Goal: Task Accomplishment & Management: Use online tool/utility

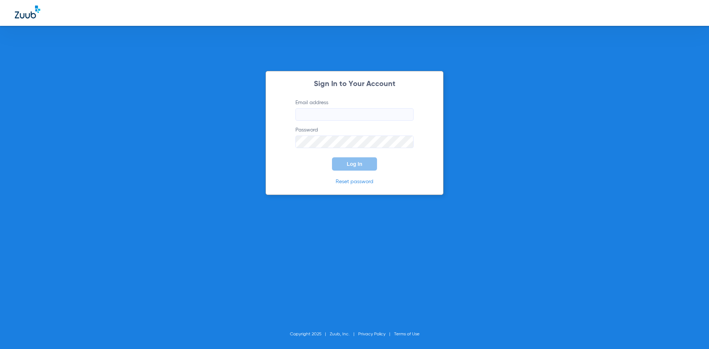
type input "[EMAIL_ADDRESS][DOMAIN_NAME]"
click at [342, 167] on button "Log In" at bounding box center [354, 163] width 45 height 13
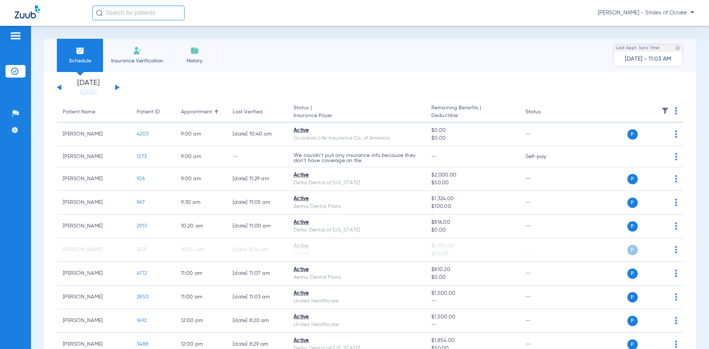
click at [115, 87] on div "[DATE] [DATE] [DATE] [DATE] [DATE] [DATE] [DATE] [DATE] [DATE] [DATE] [DATE] [D…" at bounding box center [88, 87] width 63 height 16
click at [117, 88] on button at bounding box center [117, 88] width 4 height 6
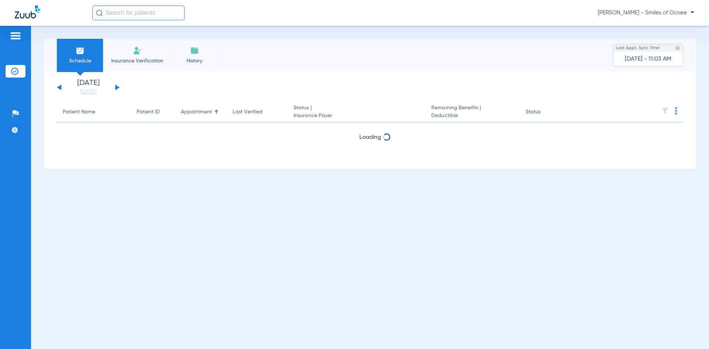
click at [117, 88] on button at bounding box center [117, 88] width 4 height 6
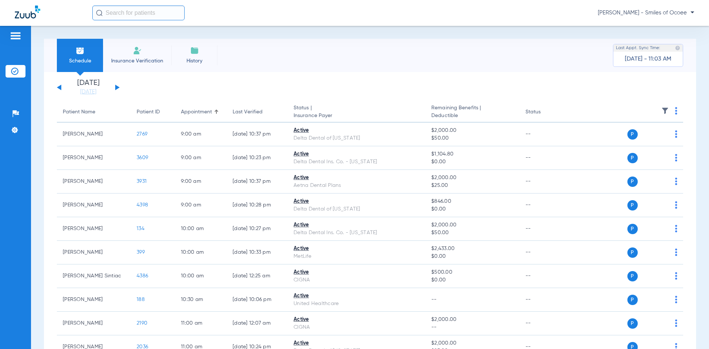
click at [675, 111] on img at bounding box center [676, 110] width 2 height 7
click at [654, 142] on span "Verify All" at bounding box center [643, 139] width 44 height 5
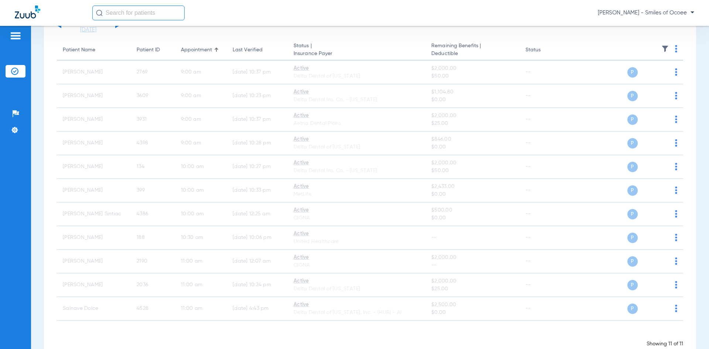
scroll to position [61, 0]
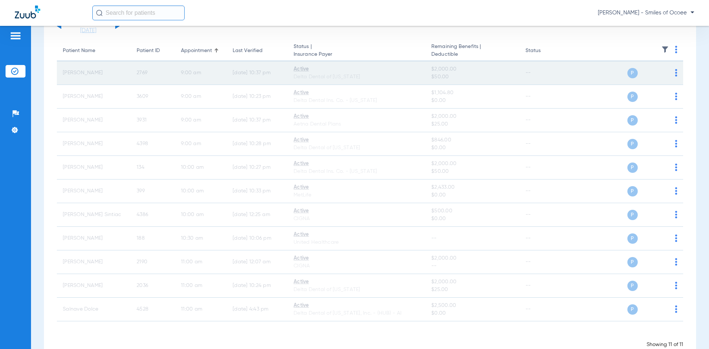
drag, startPoint x: 63, startPoint y: 73, endPoint x: 151, endPoint y: 73, distance: 87.5
click at [151, 73] on tr "[PERSON_NAME] 2769 9:00 AM [DATE] 10:37 PM Active Delta Dental of [US_STATE] $2…" at bounding box center [370, 73] width 626 height 24
copy tr "[PERSON_NAME] 2769"
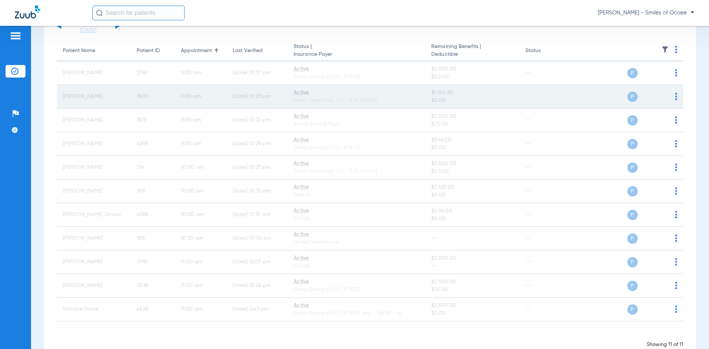
drag, startPoint x: 62, startPoint y: 96, endPoint x: 168, endPoint y: 101, distance: 106.1
click at [168, 101] on tr "[PERSON_NAME] 3609 9:00 AM [DATE] 10:23 PM Active Delta Dental Ins. Co. - [US_S…" at bounding box center [370, 97] width 626 height 24
copy tr "[PERSON_NAME] 3609"
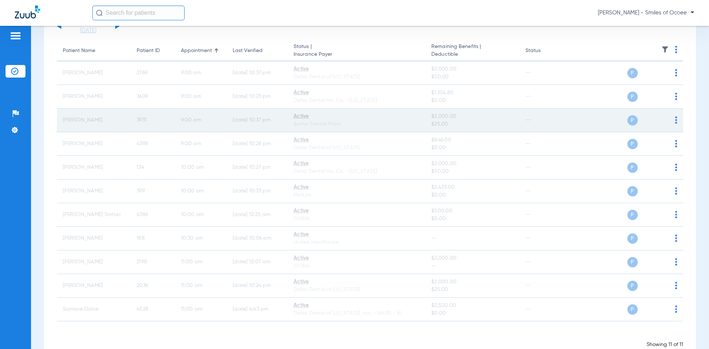
drag, startPoint x: 62, startPoint y: 121, endPoint x: 154, endPoint y: 125, distance: 92.0
click at [154, 125] on tr "[PERSON_NAME] 3931 9:00 AM [DATE] 10:37 PM Active Aetna Dental Plans $2,000.00 …" at bounding box center [370, 121] width 626 height 24
copy tr "[PERSON_NAME] 3931"
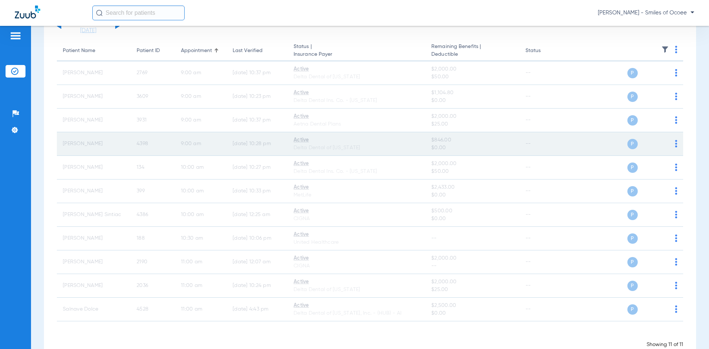
drag, startPoint x: 61, startPoint y: 143, endPoint x: 174, endPoint y: 146, distance: 112.7
click at [174, 146] on tr "[PERSON_NAME] 4398 9:00 AM [DATE] 10:28 PM Active Delta Dental of [US_STATE] $8…" at bounding box center [370, 144] width 626 height 24
copy tr "[PERSON_NAME] 4398"
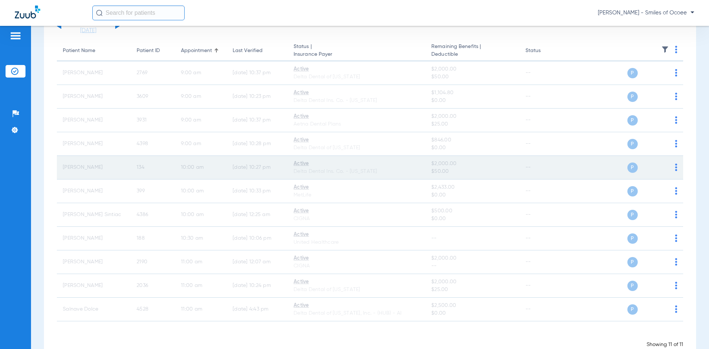
drag, startPoint x: 61, startPoint y: 169, endPoint x: 150, endPoint y: 170, distance: 89.0
click at [150, 170] on tr "[PERSON_NAME] 134 10:00 AM [DATE] 10:27 PM Active Delta Dental Ins. Co. - [US_S…" at bounding box center [370, 168] width 626 height 24
copy tr "[PERSON_NAME] 134"
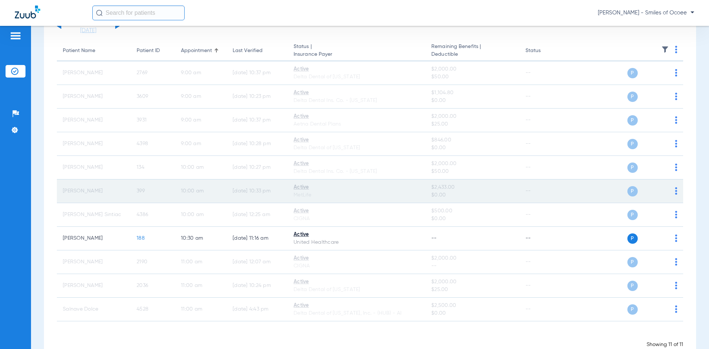
drag, startPoint x: 62, startPoint y: 191, endPoint x: 159, endPoint y: 193, distance: 96.8
click at [159, 193] on tr "[PERSON_NAME] 399 10:00 AM [DATE] 10:33 PM Active MetLife $2,433.00 $0.00 -- P S" at bounding box center [370, 191] width 626 height 24
copy tr "[PERSON_NAME] 399"
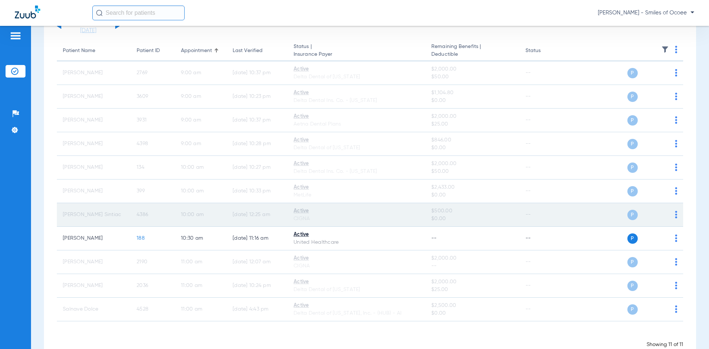
drag, startPoint x: 62, startPoint y: 215, endPoint x: 164, endPoint y: 222, distance: 102.9
click at [164, 222] on tr "[PERSON_NAME] Sintiac 4386 10:00 AM [DATE] 12:25 AM Active CIGNA $500.00 $0.00 …" at bounding box center [370, 215] width 626 height 24
copy tr "[PERSON_NAME] Sintiac 4386"
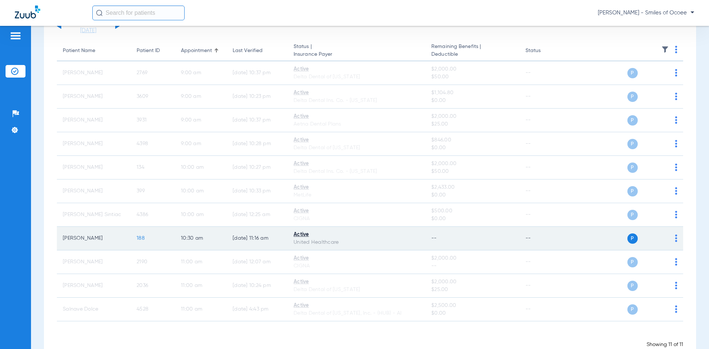
drag, startPoint x: 63, startPoint y: 239, endPoint x: 148, endPoint y: 238, distance: 85.3
click at [148, 238] on tr "[PERSON_NAME] 188 10:30 AM [DATE] 11:16 AM Active United Healthcare -- -- P S" at bounding box center [370, 239] width 626 height 24
copy tr "[PERSON_NAME] 188"
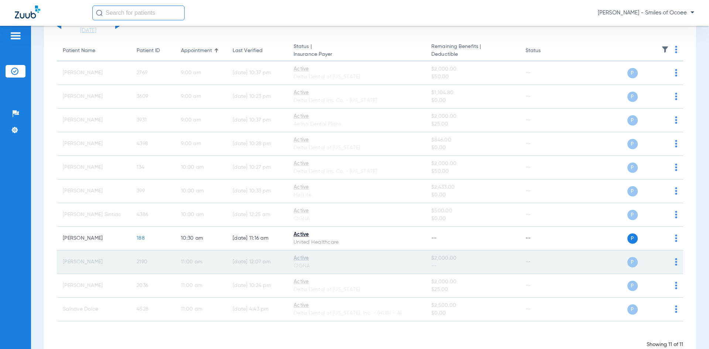
drag, startPoint x: 84, startPoint y: 264, endPoint x: 154, endPoint y: 269, distance: 69.9
click at [154, 269] on tr "[PERSON_NAME] 2190 11:00 AM [DATE] 12:07 AM Active CIGNA $2,000.00 -- -- P S" at bounding box center [370, 262] width 626 height 24
copy tr "[PERSON_NAME] 2190"
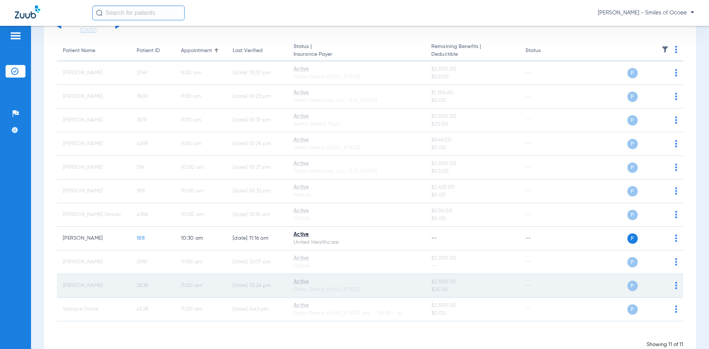
drag, startPoint x: 62, startPoint y: 283, endPoint x: 155, endPoint y: 288, distance: 92.8
click at [155, 288] on tr "[PERSON_NAME] 2036 11:00 AM [DATE] 10:24 PM Active Delta Dental of [US_STATE] $…" at bounding box center [370, 286] width 626 height 24
copy tr "[PERSON_NAME] 2036"
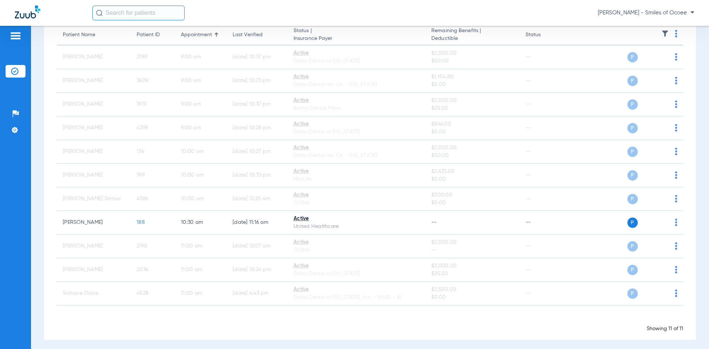
scroll to position [81, 0]
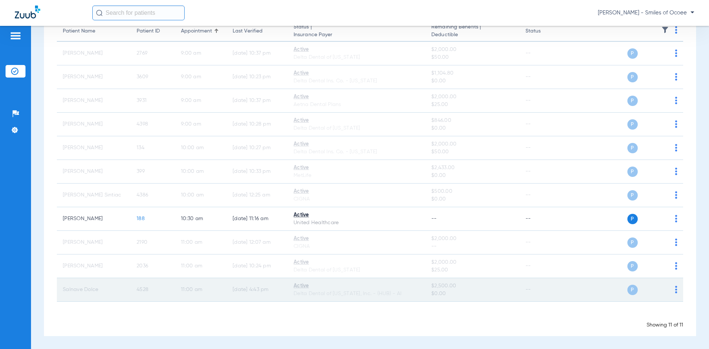
drag, startPoint x: 62, startPoint y: 291, endPoint x: 165, endPoint y: 290, distance: 103.0
click at [165, 290] on tr "Salnave Dolce 4528 11:00 AM [DATE] 4:43 PM Active Delta Dental of [US_STATE], I…" at bounding box center [370, 290] width 626 height 24
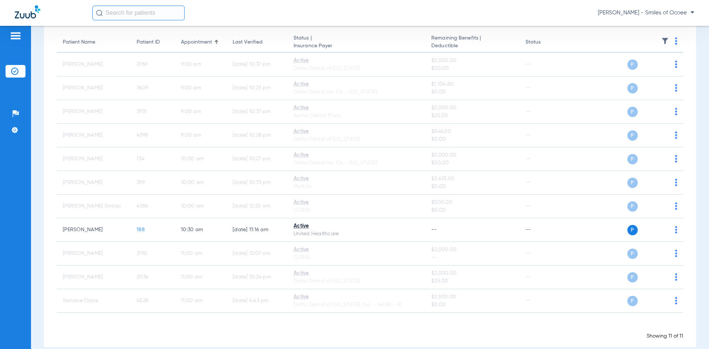
scroll to position [57, 0]
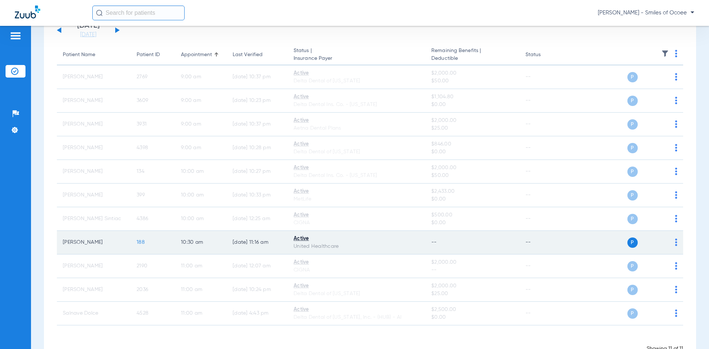
click at [141, 241] on span "188" at bounding box center [141, 242] width 8 height 5
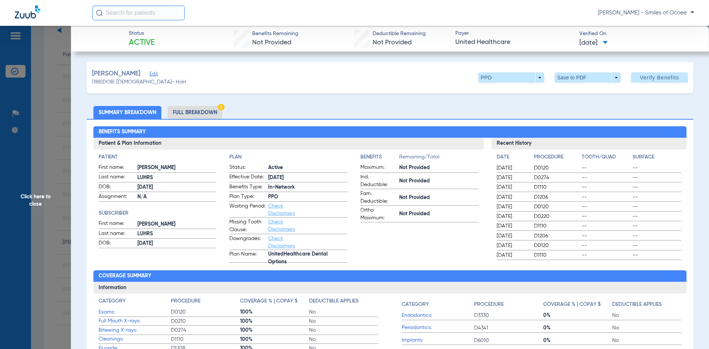
click at [211, 114] on li "Full Breakdown" at bounding box center [195, 112] width 55 height 13
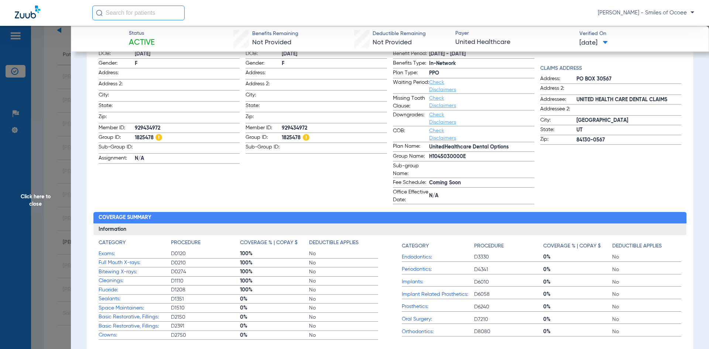
scroll to position [0, 0]
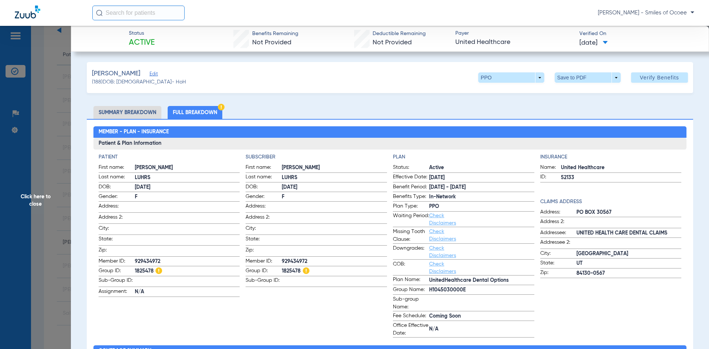
click at [44, 199] on span "Click here to close" at bounding box center [35, 200] width 71 height 349
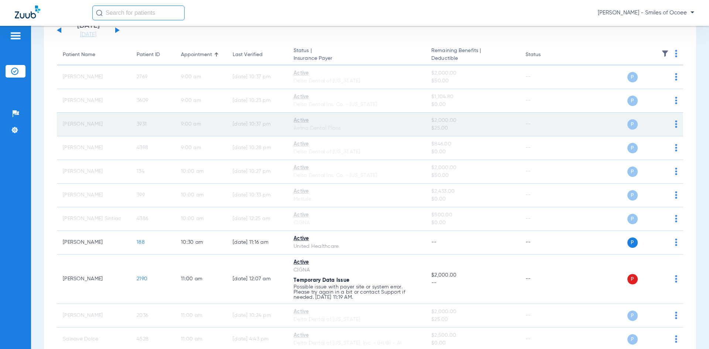
click at [140, 124] on span "3931" at bounding box center [142, 123] width 10 height 5
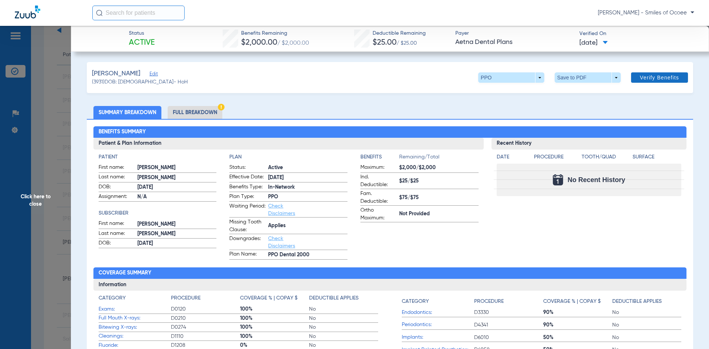
click at [642, 78] on span "Verify Benefits" at bounding box center [659, 78] width 39 height 6
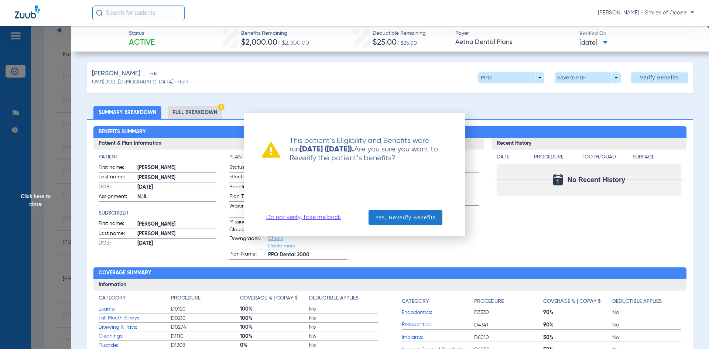
click at [402, 218] on span "Yes, Reverify Benefits" at bounding box center [405, 217] width 61 height 7
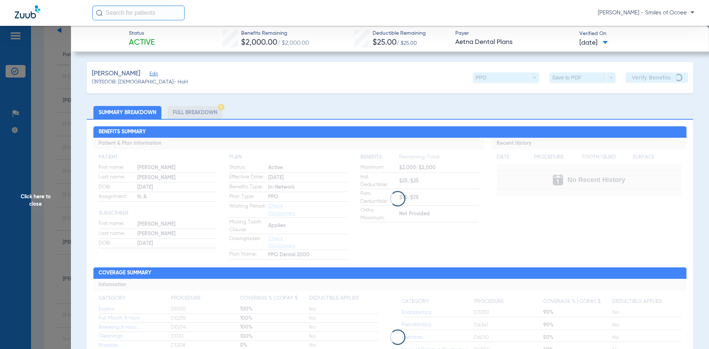
click at [37, 196] on span "Click here to close" at bounding box center [35, 200] width 71 height 349
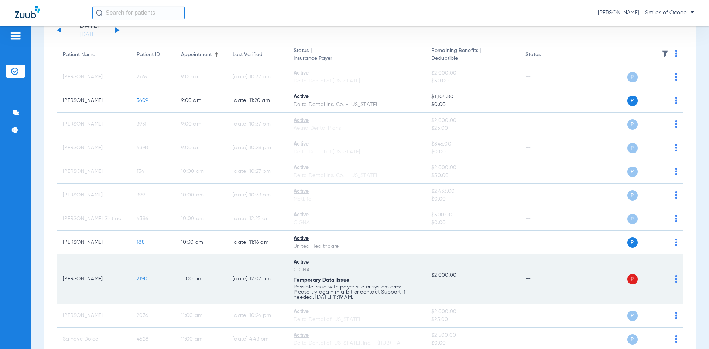
click at [669, 278] on div "P S" at bounding box center [623, 279] width 108 height 10
click at [675, 280] on img at bounding box center [676, 278] width 2 height 7
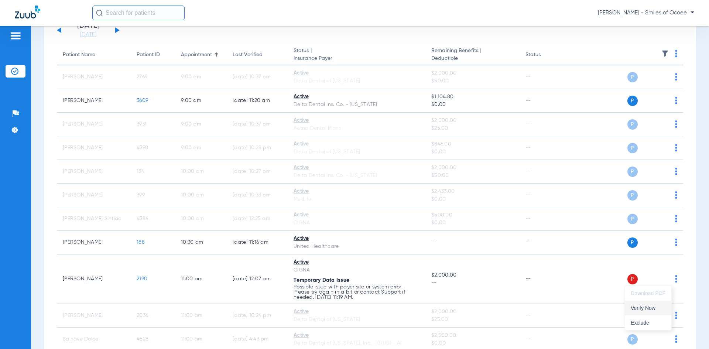
click at [650, 306] on span "Verify Now" at bounding box center [648, 307] width 35 height 5
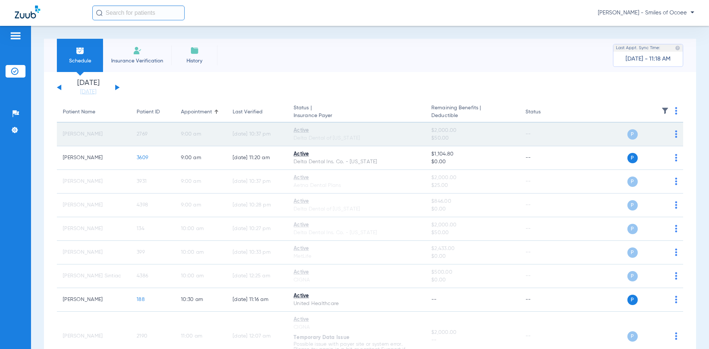
click at [144, 134] on span "2769" at bounding box center [142, 133] width 11 height 5
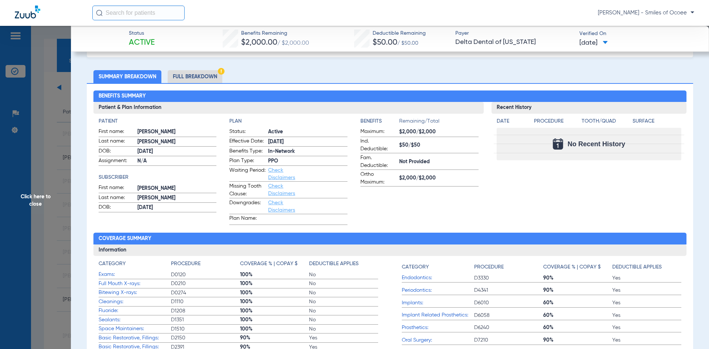
scroll to position [32, 0]
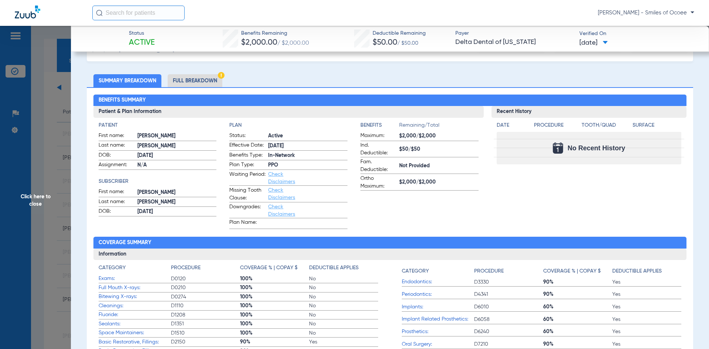
click at [209, 83] on li "Full Breakdown" at bounding box center [195, 80] width 55 height 13
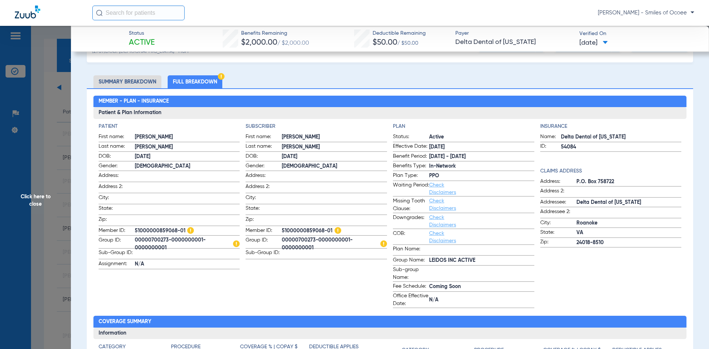
scroll to position [27, 0]
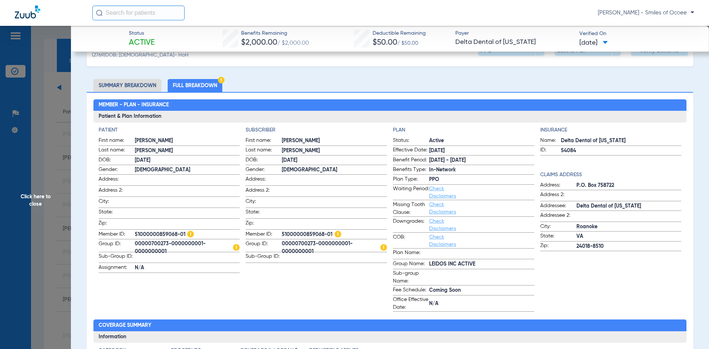
click at [32, 204] on span "Click here to close" at bounding box center [35, 200] width 71 height 349
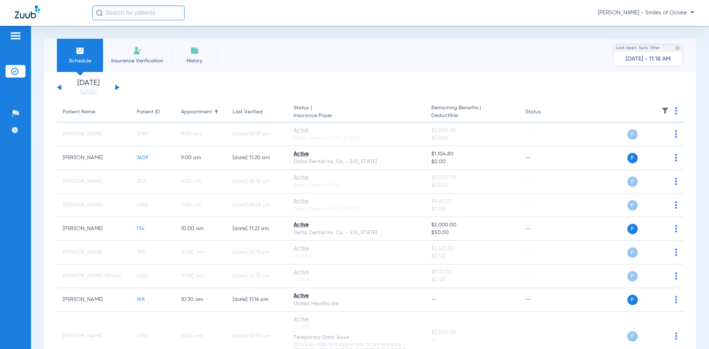
click at [675, 110] on img at bounding box center [676, 110] width 2 height 7
click at [648, 138] on span "Verify All" at bounding box center [643, 139] width 44 height 5
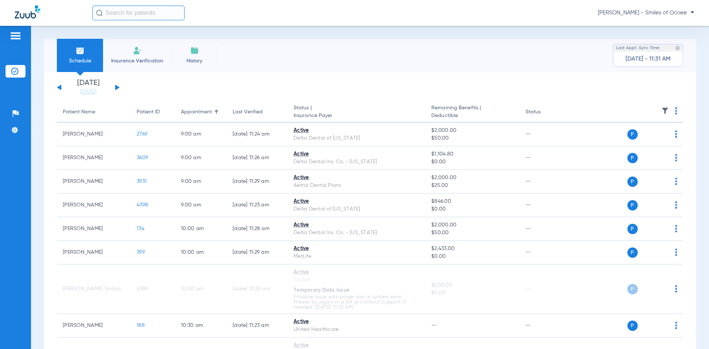
click at [116, 87] on button at bounding box center [117, 88] width 4 height 6
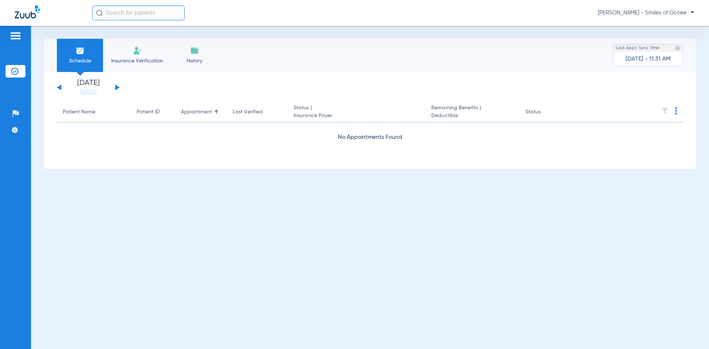
click at [116, 87] on button at bounding box center [117, 88] width 4 height 6
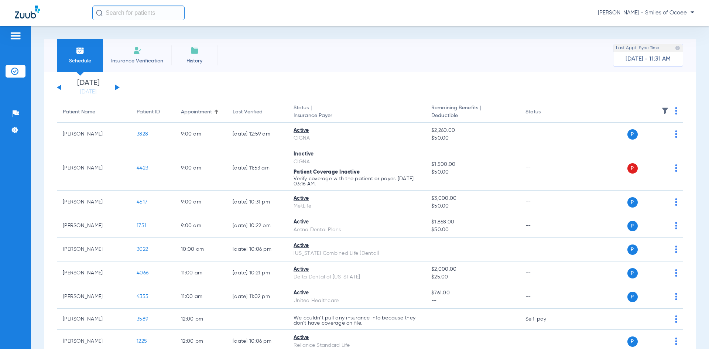
click at [675, 110] on img at bounding box center [676, 110] width 2 height 7
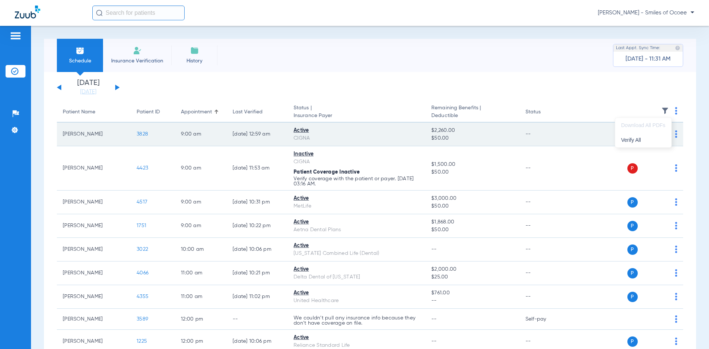
click at [637, 140] on span "Verify All" at bounding box center [643, 139] width 44 height 5
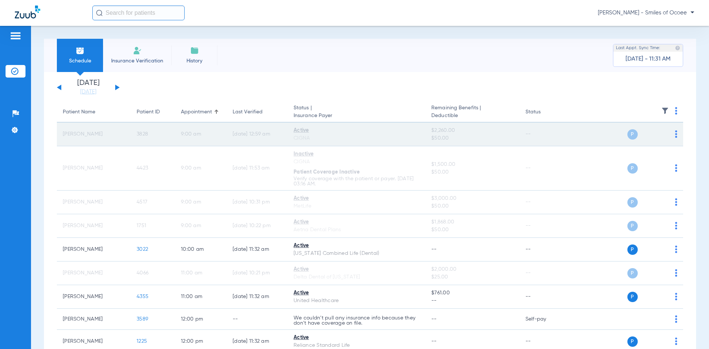
drag, startPoint x: 70, startPoint y: 135, endPoint x: 174, endPoint y: 139, distance: 104.2
click at [174, 139] on tr "[PERSON_NAME] 3828 9:00 AM [DATE] 12:59 AM Active CIGNA $2,260.00 $50.00 -- P S" at bounding box center [370, 135] width 626 height 24
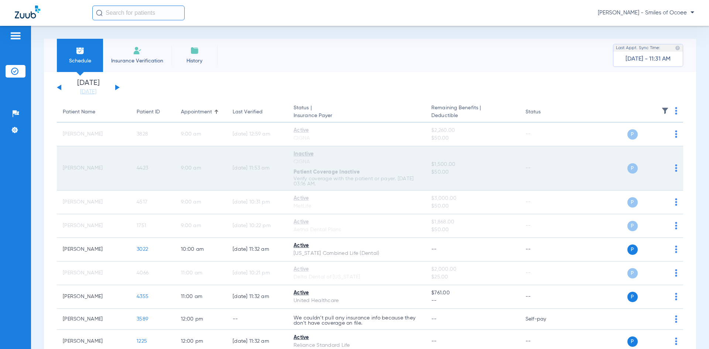
drag, startPoint x: 62, startPoint y: 169, endPoint x: 158, endPoint y: 172, distance: 96.1
click at [158, 172] on tr "[PERSON_NAME] 4423 9:00 AM [DATE] 11:53 AM Inactive CIGNA Patient Coverage Inac…" at bounding box center [370, 168] width 626 height 44
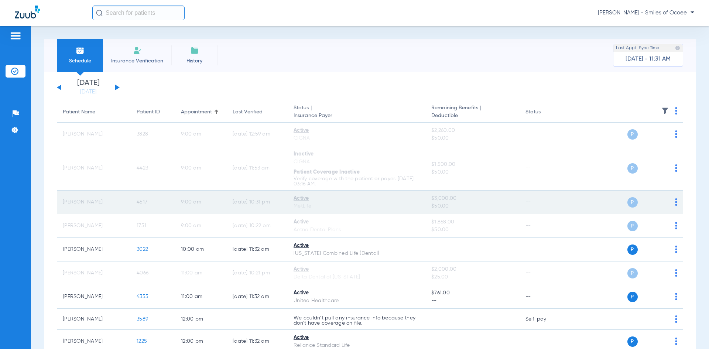
drag, startPoint x: 59, startPoint y: 204, endPoint x: 158, endPoint y: 207, distance: 98.6
click at [158, 207] on tr "Edline Jean 4517 9:00 AM [DATE] 10:31 PM Active MetLife $3,000.00 $50.00 -- P S" at bounding box center [370, 203] width 626 height 24
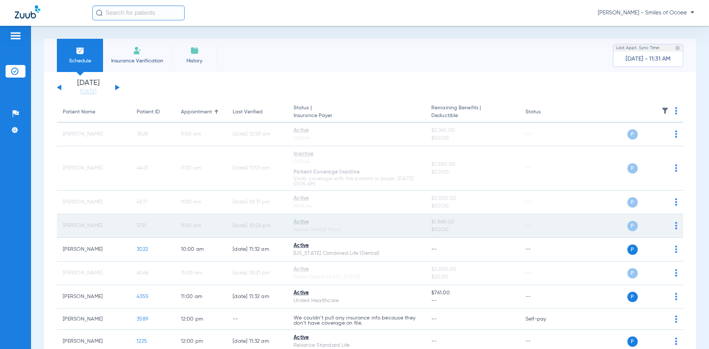
drag, startPoint x: 59, startPoint y: 226, endPoint x: 153, endPoint y: 227, distance: 93.8
click at [153, 227] on tr "[PERSON_NAME] 1751 9:00 AM [DATE] 10:22 PM Active Aetna Dental Plans $1,868.00 …" at bounding box center [370, 226] width 626 height 24
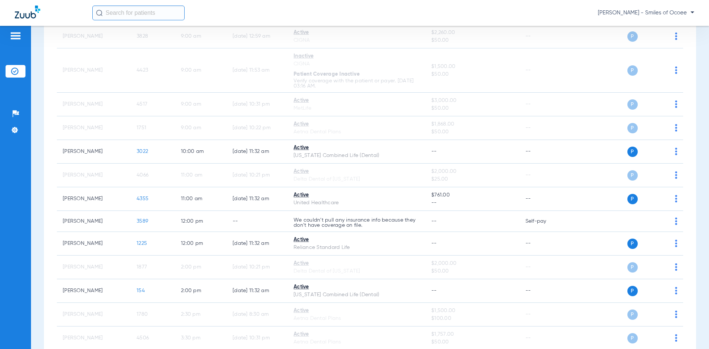
scroll to position [126, 0]
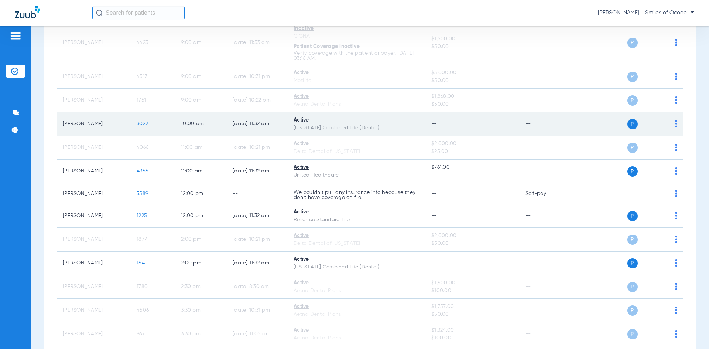
drag, startPoint x: 59, startPoint y: 120, endPoint x: 153, endPoint y: 127, distance: 94.4
click at [153, 127] on tr "[PERSON_NAME] 3022 10:00 AM [DATE] 11:32 AM Active [US_STATE] Combined Life (De…" at bounding box center [370, 124] width 626 height 24
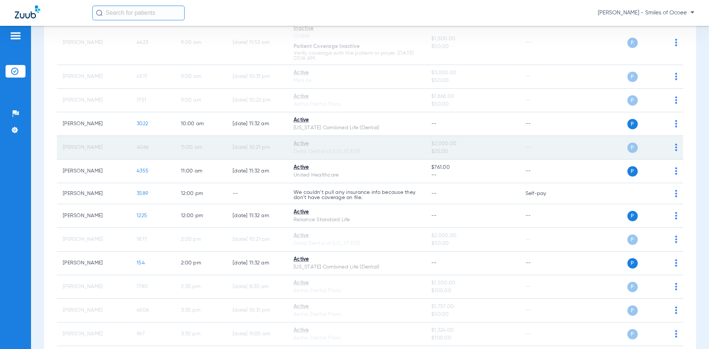
drag, startPoint x: 60, startPoint y: 147, endPoint x: 155, endPoint y: 147, distance: 94.5
click at [155, 147] on tr "[PERSON_NAME] 4066 11:00 AM [DATE] 10:21 PM Active Delta Dental of [US_STATE] $…" at bounding box center [370, 148] width 626 height 24
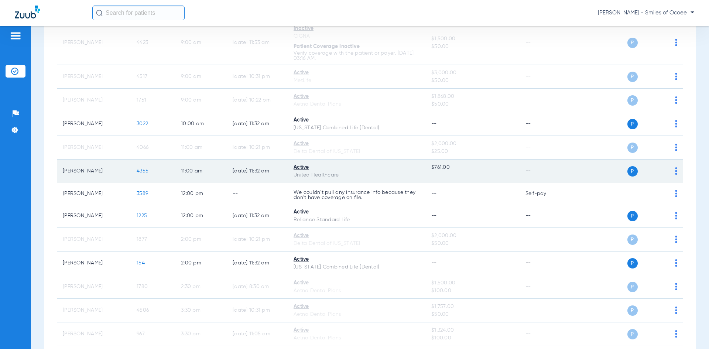
drag, startPoint x: 62, startPoint y: 174, endPoint x: 171, endPoint y: 172, distance: 109.7
click at [171, 172] on tr "[PERSON_NAME] 4355 11:00 AM [DATE] 11:32 AM Active United Healthcare $761.00 --…" at bounding box center [370, 172] width 626 height 24
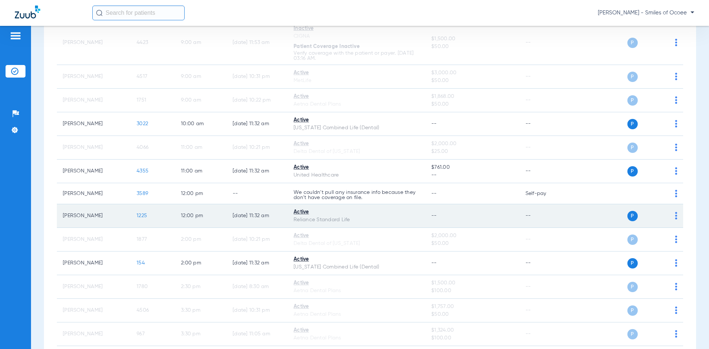
drag, startPoint x: 63, startPoint y: 214, endPoint x: 154, endPoint y: 217, distance: 90.9
click at [154, 217] on tr "[PERSON_NAME] 1225 12:00 PM [DATE] 11:32 AM Active Reliance Standard Life -- --…" at bounding box center [370, 216] width 626 height 24
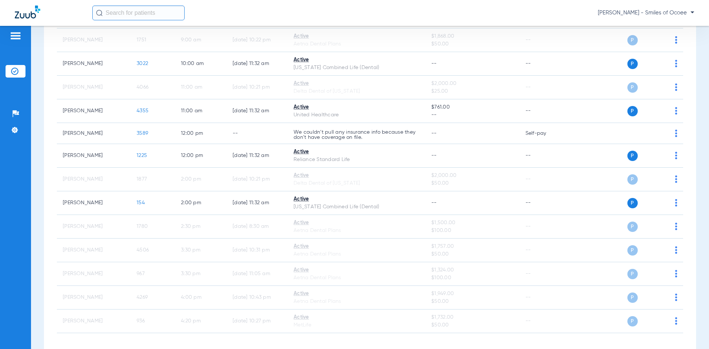
scroll to position [217, 0]
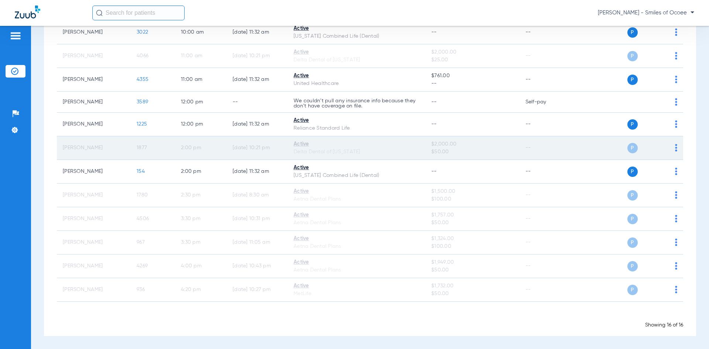
drag, startPoint x: 63, startPoint y: 148, endPoint x: 157, endPoint y: 152, distance: 93.5
click at [157, 152] on tr "[PERSON_NAME] 1877 2:00 PM [DATE] 10:21 PM Active Delta Dental of [US_STATE] $2…" at bounding box center [370, 148] width 626 height 24
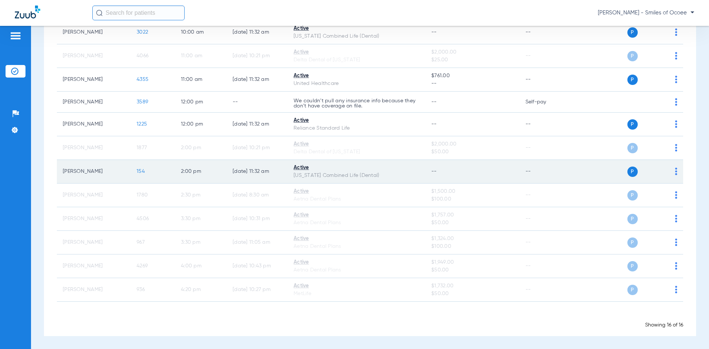
drag, startPoint x: 59, startPoint y: 171, endPoint x: 155, endPoint y: 173, distance: 95.3
click at [155, 173] on tr "[PERSON_NAME] 154 2:00 PM [DATE] 11:32 AM Active [US_STATE] Combined Life (Dent…" at bounding box center [370, 172] width 626 height 24
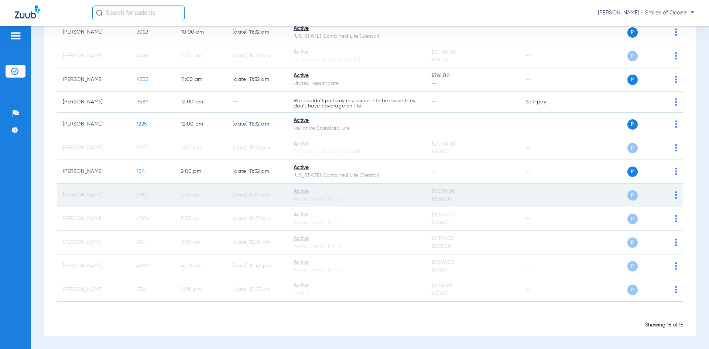
drag, startPoint x: 57, startPoint y: 197, endPoint x: 156, endPoint y: 204, distance: 99.2
click at [156, 204] on tr "[PERSON_NAME] 1780 2:30 PM [DATE] 8:30 AM Active Aetna Dental Plans $1,500.00 $…" at bounding box center [370, 196] width 626 height 24
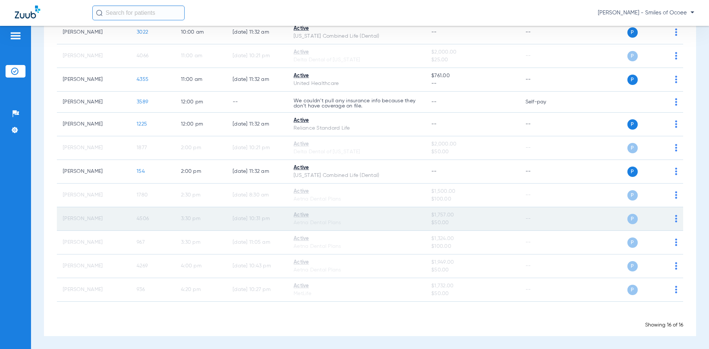
drag, startPoint x: 58, startPoint y: 220, endPoint x: 160, endPoint y: 222, distance: 102.3
click at [160, 222] on tr "[PERSON_NAME] 4506 3:30 PM [DATE] 10:31 PM Active Aetna Dental Plans $1,757.00 …" at bounding box center [370, 219] width 626 height 24
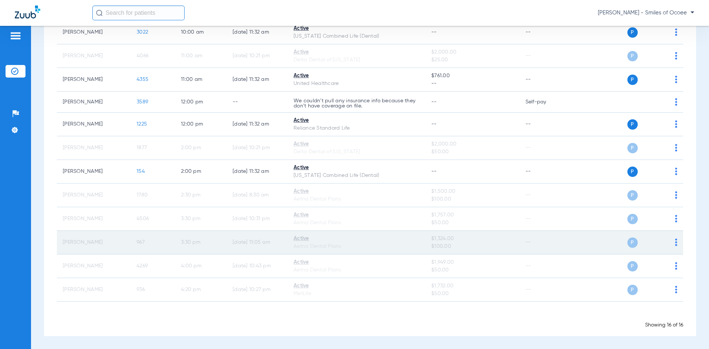
drag, startPoint x: 62, startPoint y: 243, endPoint x: 162, endPoint y: 243, distance: 99.7
click at [162, 243] on tr "[PERSON_NAME] 967 3:30 PM [DATE] 11:05 AM Active Aetna Dental Plans $1,324.00 $…" at bounding box center [370, 243] width 626 height 24
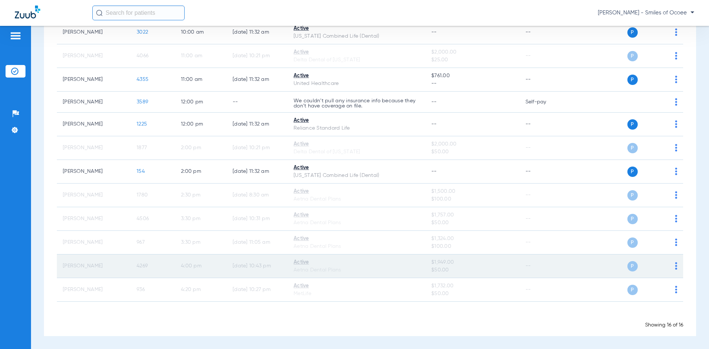
drag, startPoint x: 62, startPoint y: 267, endPoint x: 162, endPoint y: 268, distance: 100.1
click at [162, 268] on tr "[PERSON_NAME] 4269 4:00 PM [DATE] 10:43 PM Active Aetna Dental Plans $1,949.00 …" at bounding box center [370, 266] width 626 height 24
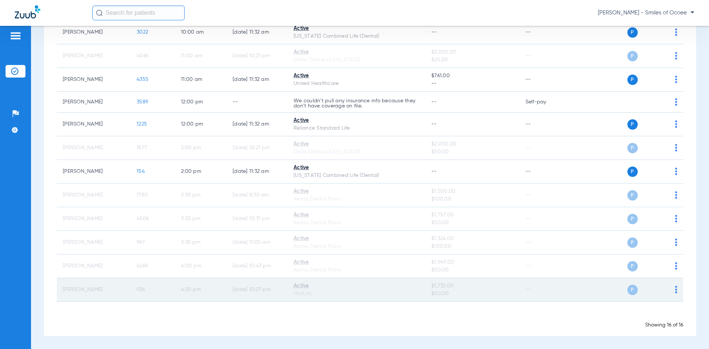
drag, startPoint x: 129, startPoint y: 292, endPoint x: 162, endPoint y: 292, distance: 33.2
click at [162, 292] on tr "[PERSON_NAME] 936 4:20 PM [DATE] 10:27 PM Active MetLife $1,732.00 $50.00 -- P S" at bounding box center [370, 290] width 626 height 24
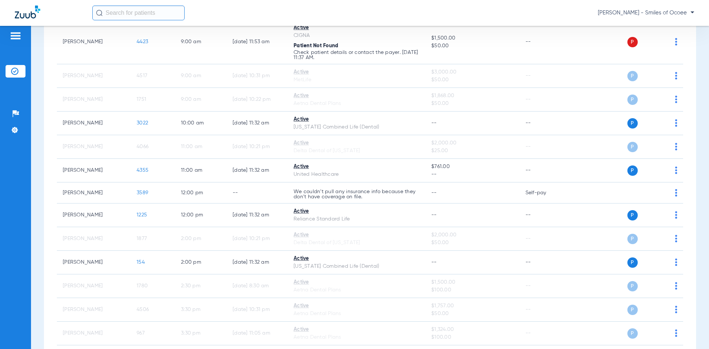
scroll to position [129, 0]
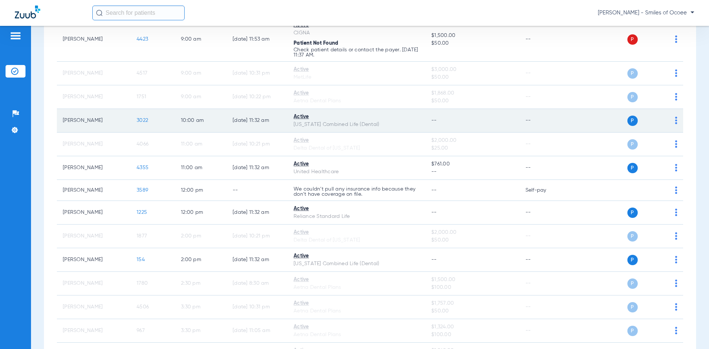
click at [142, 122] on span "3022" at bounding box center [142, 120] width 11 height 5
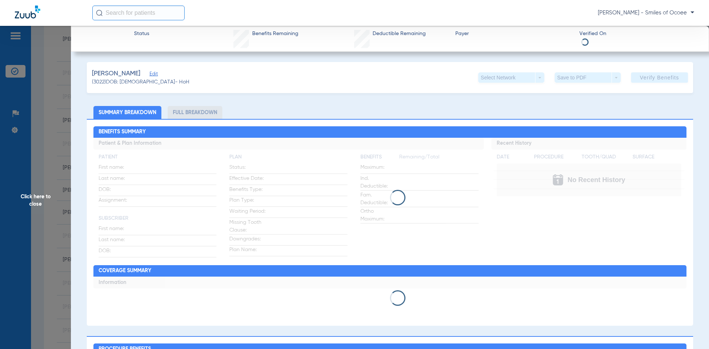
scroll to position [155, 0]
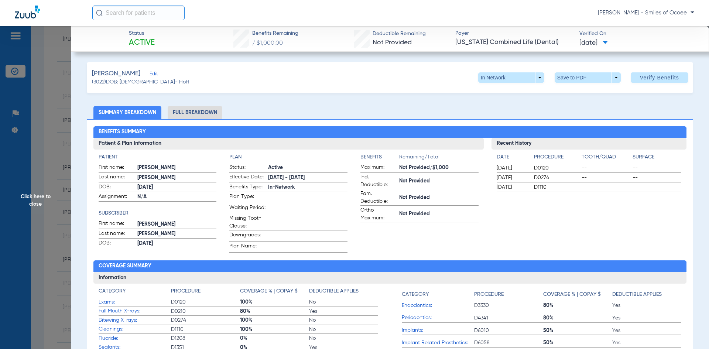
click at [150, 75] on span "Edit" at bounding box center [153, 74] width 7 height 7
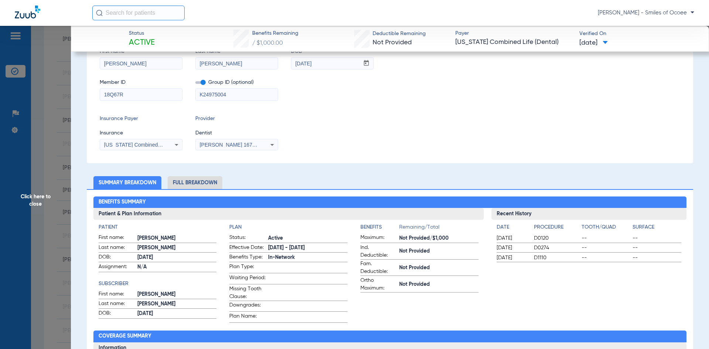
scroll to position [0, 0]
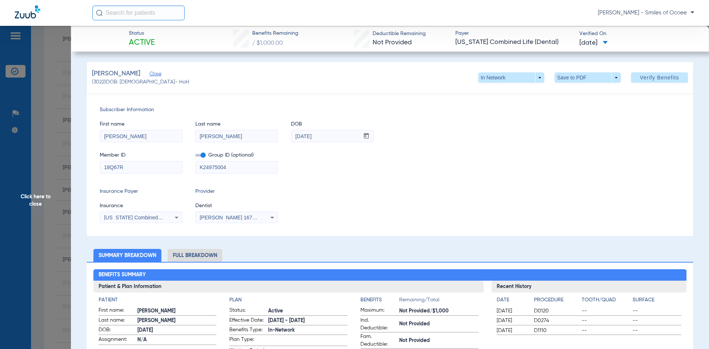
click at [150, 73] on span "Close" at bounding box center [153, 74] width 7 height 7
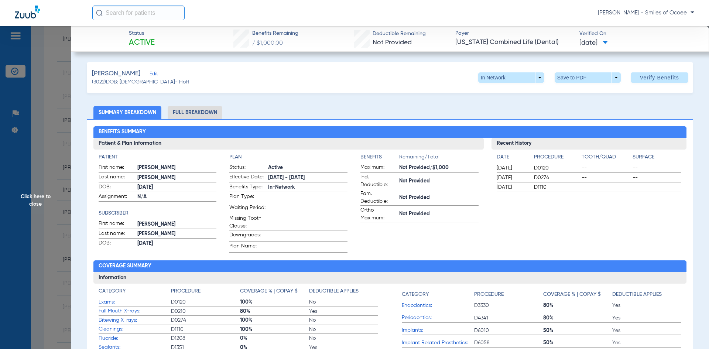
click at [43, 195] on span "Click here to close" at bounding box center [35, 200] width 71 height 349
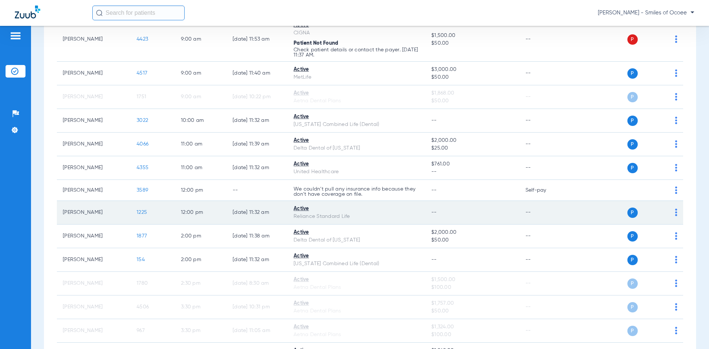
click at [141, 210] on span "1225" at bounding box center [142, 212] width 10 height 5
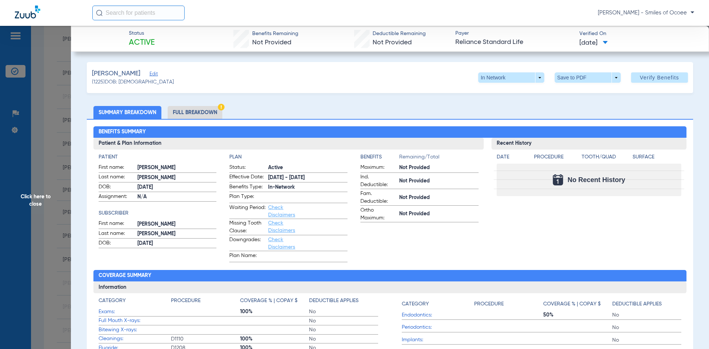
click at [184, 113] on li "Full Breakdown" at bounding box center [195, 112] width 55 height 13
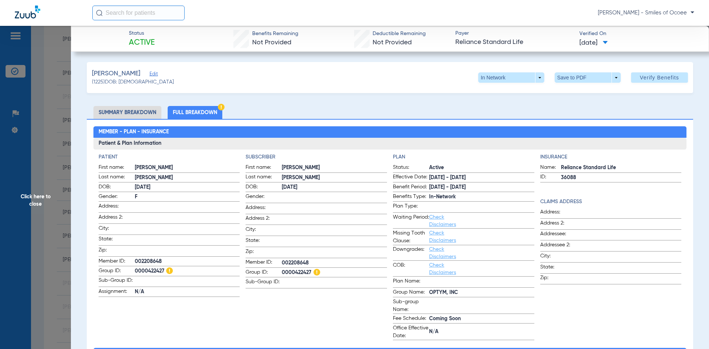
click at [41, 197] on span "Click here to close" at bounding box center [35, 200] width 71 height 349
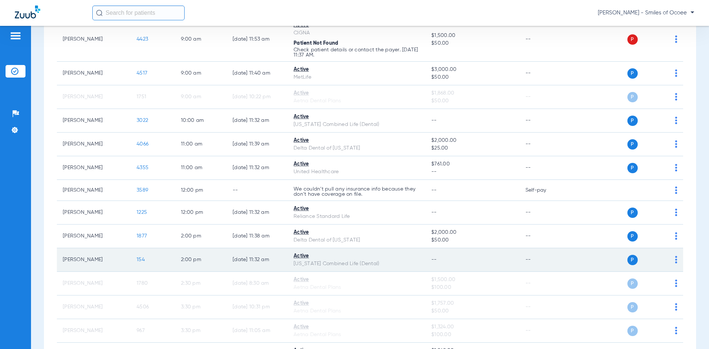
click at [141, 258] on span "154" at bounding box center [141, 259] width 8 height 5
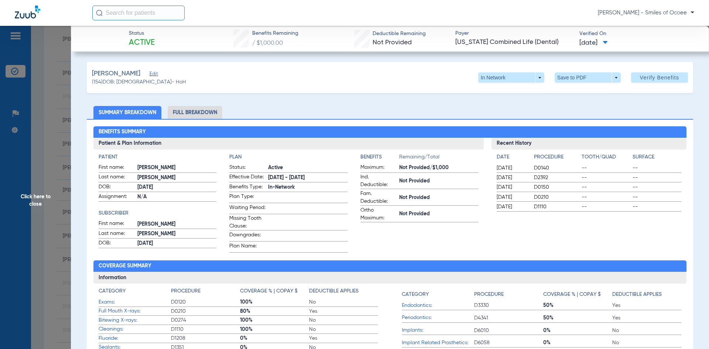
drag, startPoint x: 187, startPoint y: 113, endPoint x: 192, endPoint y: 118, distance: 7.1
click at [187, 112] on li "Full Breakdown" at bounding box center [195, 112] width 55 height 13
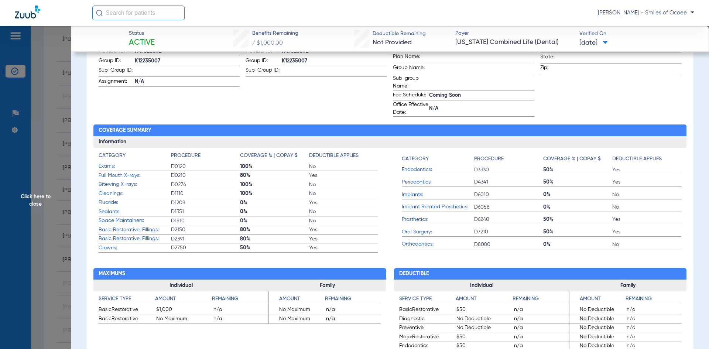
scroll to position [209, 0]
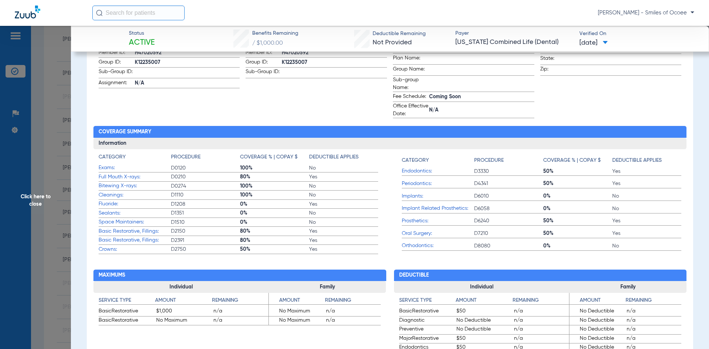
click at [34, 202] on span "Click here to close" at bounding box center [35, 200] width 71 height 349
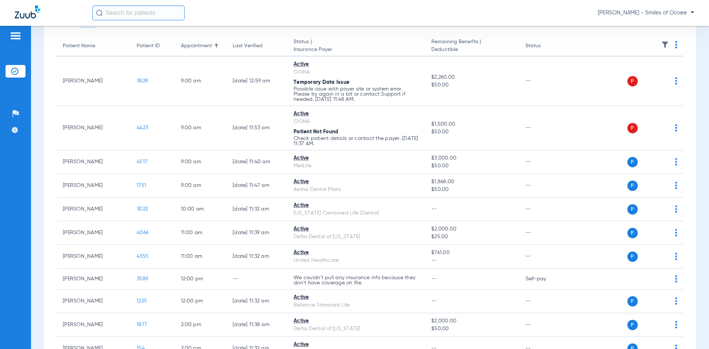
scroll to position [64, 0]
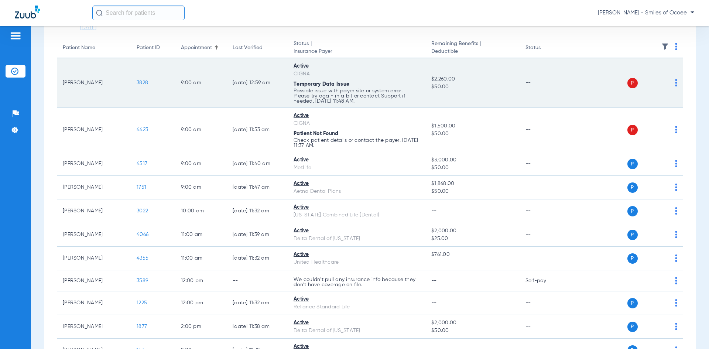
click at [139, 83] on span "3828" at bounding box center [142, 82] width 11 height 5
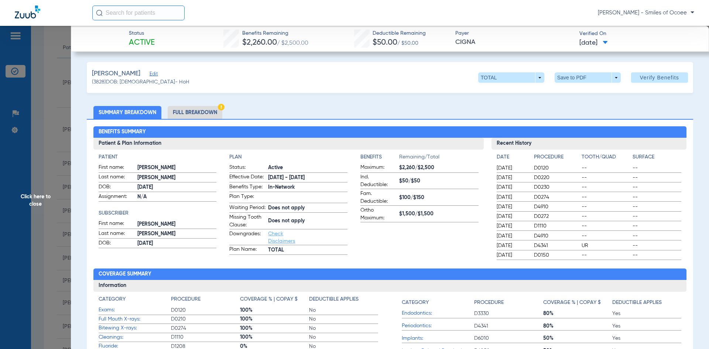
click at [198, 115] on li "Full Breakdown" at bounding box center [195, 112] width 55 height 13
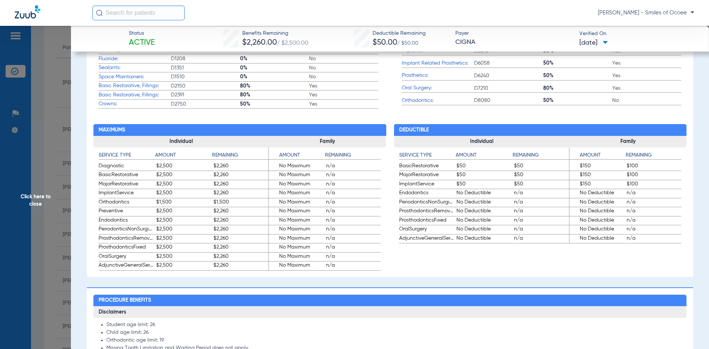
scroll to position [361, 0]
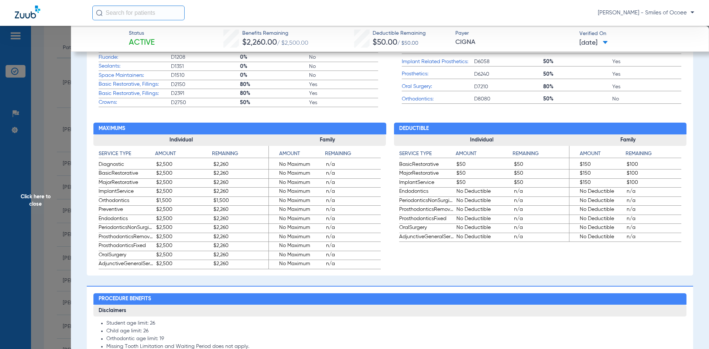
click at [36, 199] on span "Click here to close" at bounding box center [35, 200] width 71 height 349
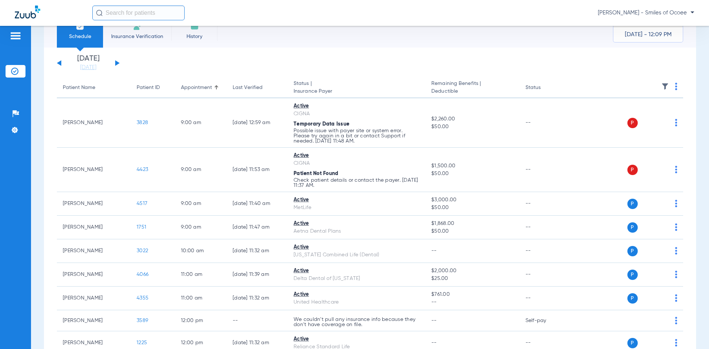
scroll to position [0, 0]
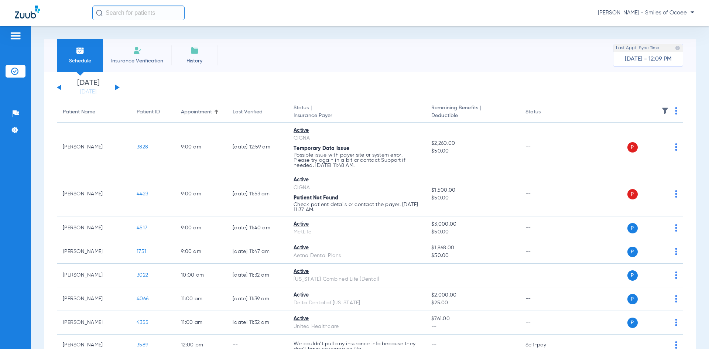
click at [58, 88] on button at bounding box center [59, 88] width 4 height 6
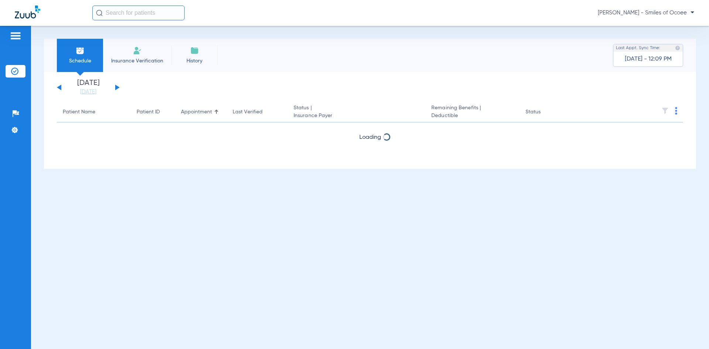
click at [58, 88] on button at bounding box center [59, 88] width 4 height 6
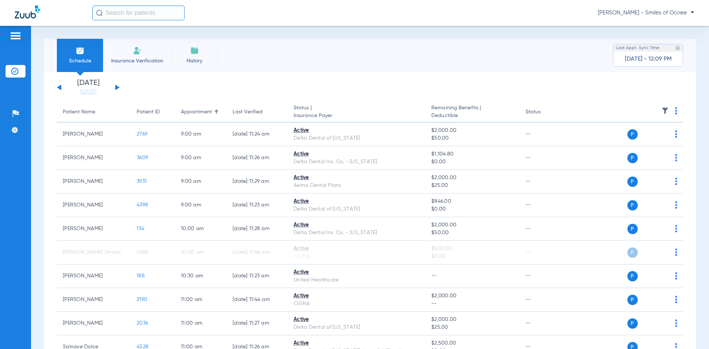
click at [60, 87] on button at bounding box center [59, 88] width 4 height 6
click at [59, 86] on button at bounding box center [59, 88] width 4 height 6
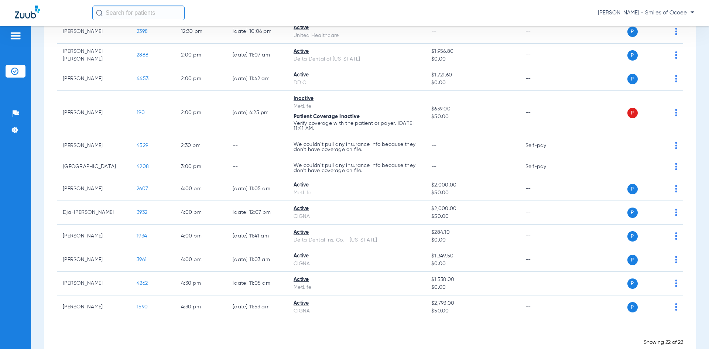
scroll to position [329, 0]
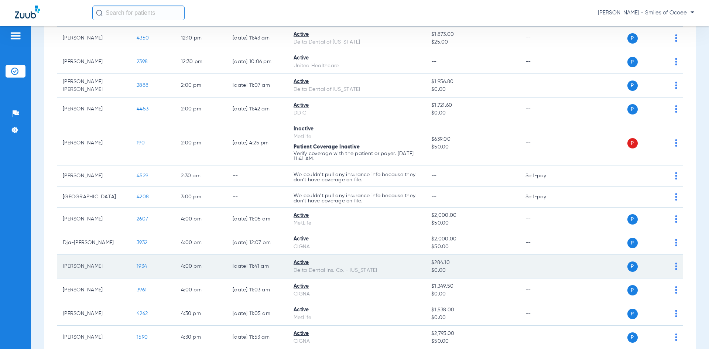
drag, startPoint x: 88, startPoint y: 266, endPoint x: 113, endPoint y: 270, distance: 26.2
click at [115, 269] on div "[DATE] [DATE] [DATE] [DATE] [DATE] [DATE] [DATE] [DATE] [DATE] [DATE] [DATE] [D…" at bounding box center [370, 63] width 652 height 641
click at [113, 270] on td "[PERSON_NAME]" at bounding box center [94, 267] width 74 height 24
drag, startPoint x: 109, startPoint y: 270, endPoint x: 73, endPoint y: 270, distance: 35.5
click at [109, 270] on td "[PERSON_NAME]" at bounding box center [94, 267] width 74 height 24
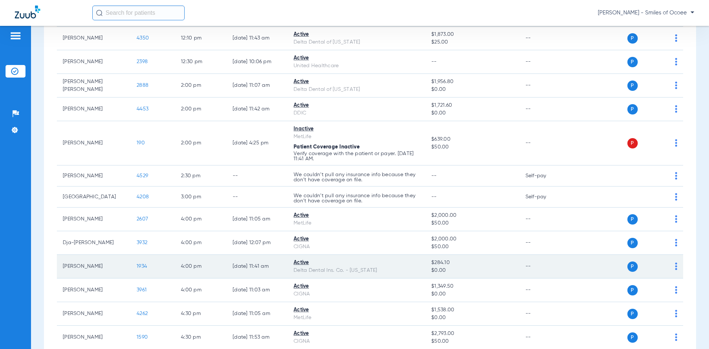
drag, startPoint x: 60, startPoint y: 267, endPoint x: 152, endPoint y: 271, distance: 92.0
click at [152, 271] on tr "[PERSON_NAME] 1934 4:00 PM [DATE] 11:41 AM Active Delta Dental Ins. Co. - [US_S…" at bounding box center [370, 267] width 626 height 24
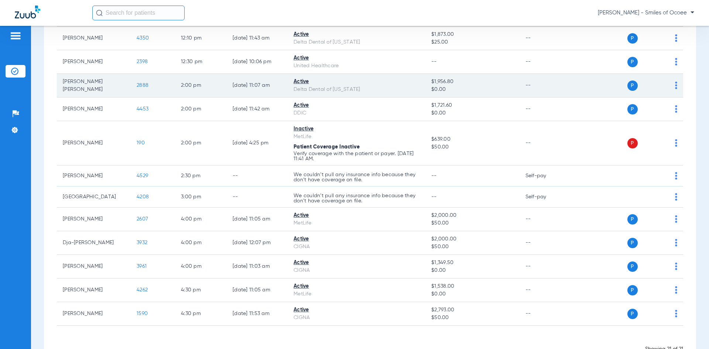
click at [473, 86] on span "$0.00" at bounding box center [472, 90] width 82 height 8
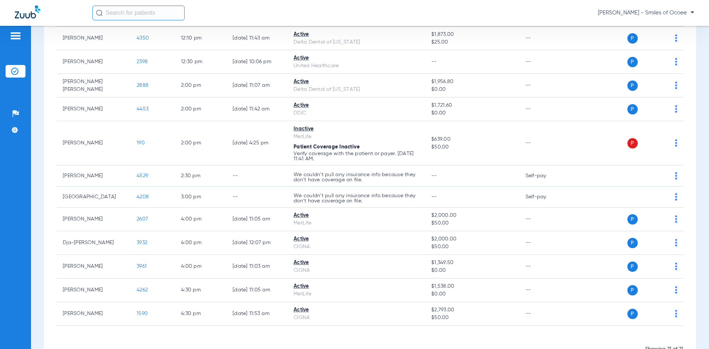
click at [124, 12] on input "text" at bounding box center [138, 13] width 92 height 15
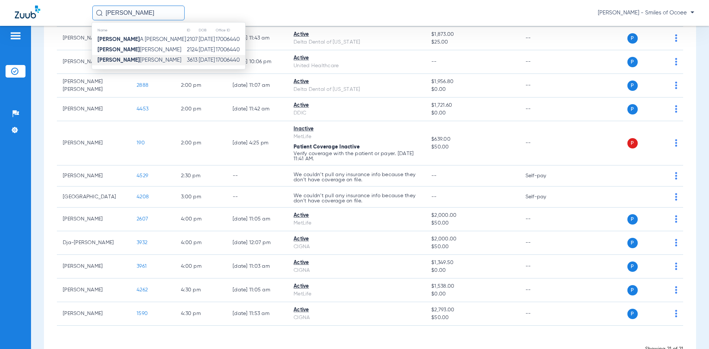
type input "[PERSON_NAME]"
click at [121, 57] on span "[PERSON_NAME]" at bounding box center [139, 60] width 84 height 6
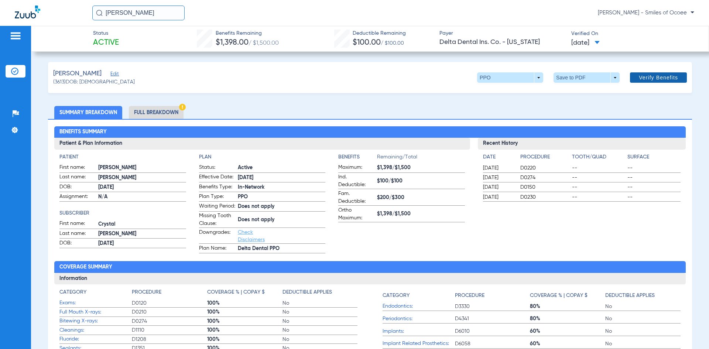
click at [658, 73] on span at bounding box center [658, 78] width 57 height 18
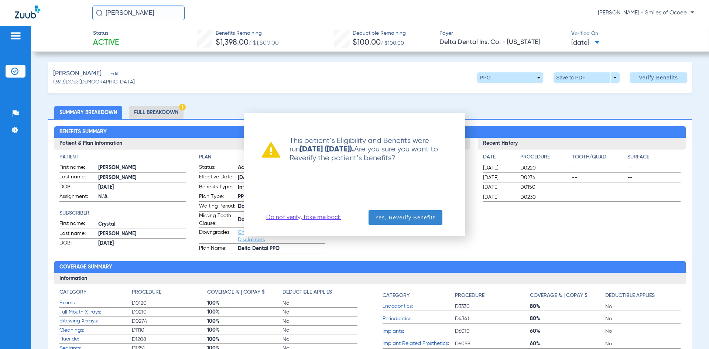
click at [388, 217] on span "Yes, Reverify Benefits" at bounding box center [405, 217] width 61 height 7
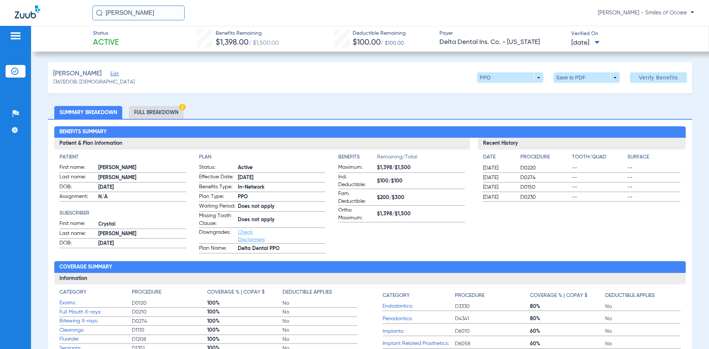
click at [13, 38] on img at bounding box center [16, 35] width 12 height 9
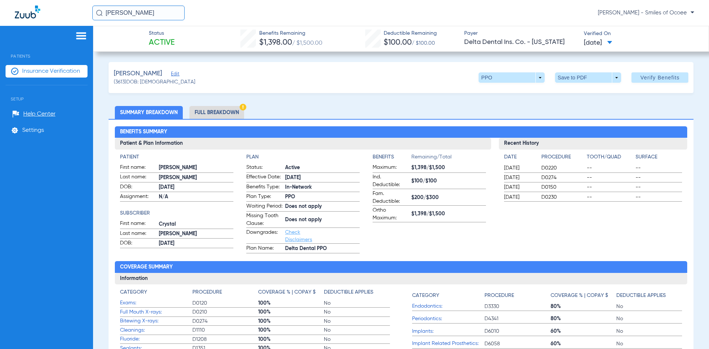
click at [46, 72] on span "Insurance Verification" at bounding box center [51, 71] width 58 height 7
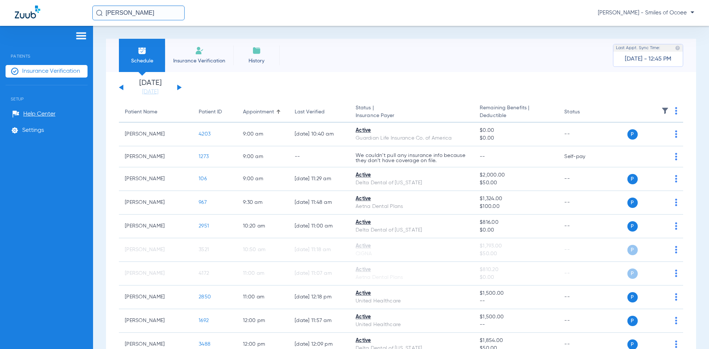
click at [178, 87] on button at bounding box center [179, 88] width 4 height 6
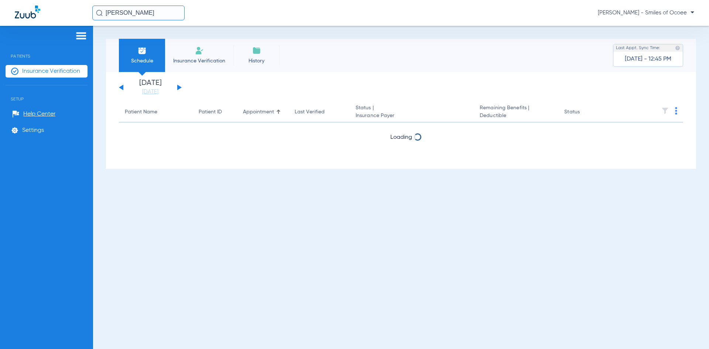
click at [178, 87] on button at bounding box center [179, 88] width 4 height 6
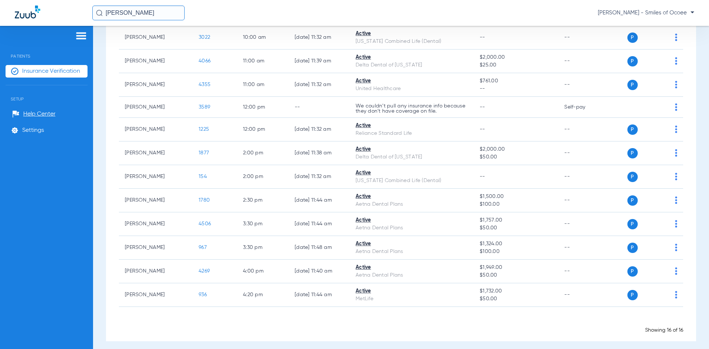
scroll to position [213, 0]
